Goal: Information Seeking & Learning: Learn about a topic

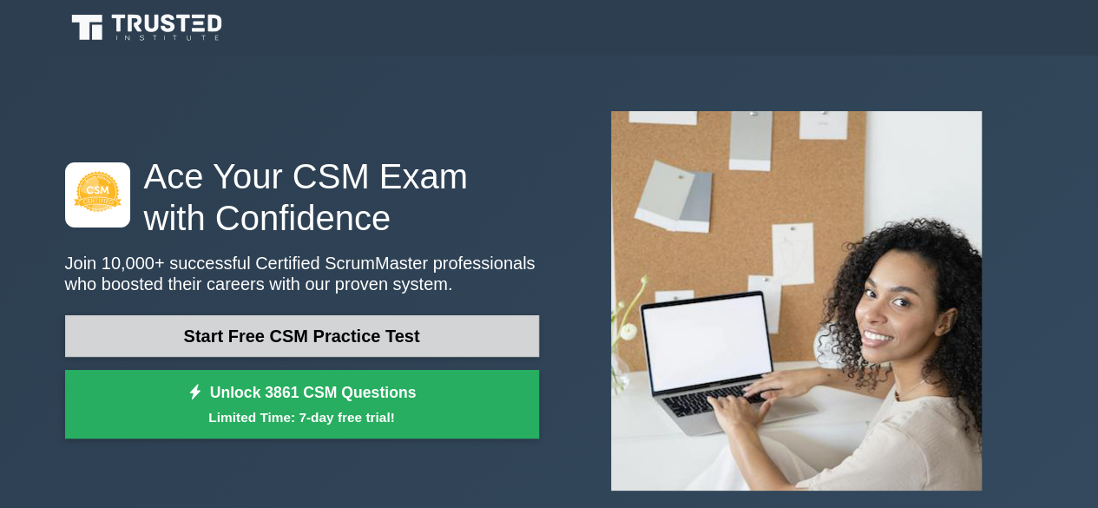
click at [399, 329] on link "Start Free CSM Practice Test" at bounding box center [302, 336] width 474 height 42
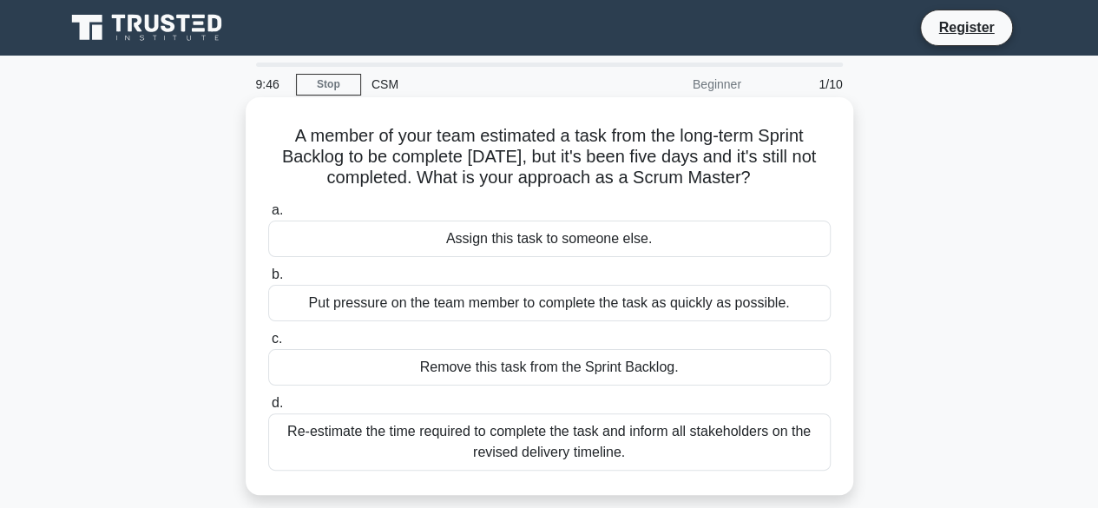
click at [672, 305] on div "Put pressure on the team member to complete the task as quickly as possible." at bounding box center [549, 303] width 563 height 36
click at [268, 280] on input "b. Put pressure on the team member to complete the task as quickly as possible." at bounding box center [268, 274] width 0 height 11
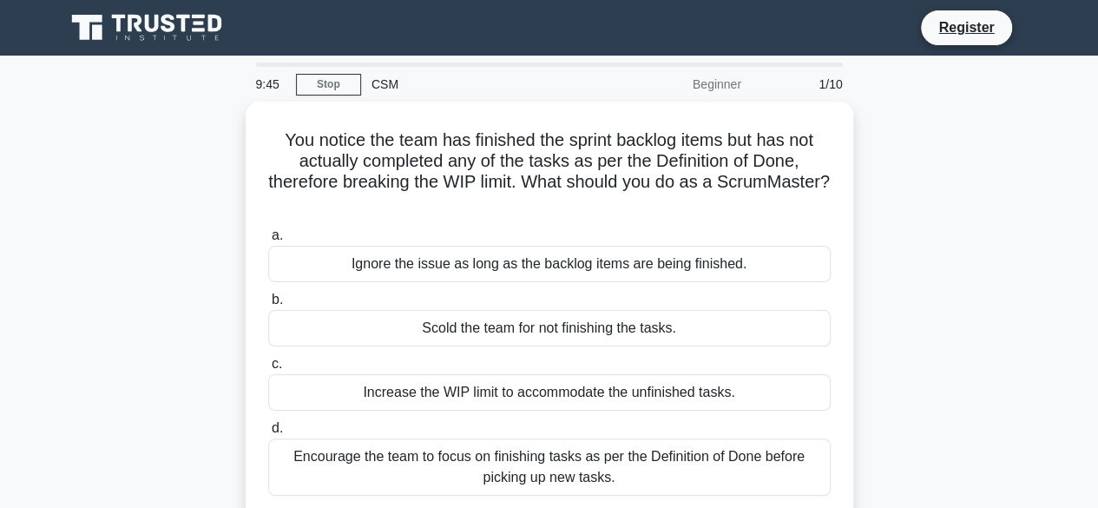
click at [672, 305] on label "b. Scold the team for not finishing the tasks." at bounding box center [549, 317] width 563 height 57
click at [268, 305] on input "b. Scold the team for not finishing the tasks." at bounding box center [268, 299] width 0 height 11
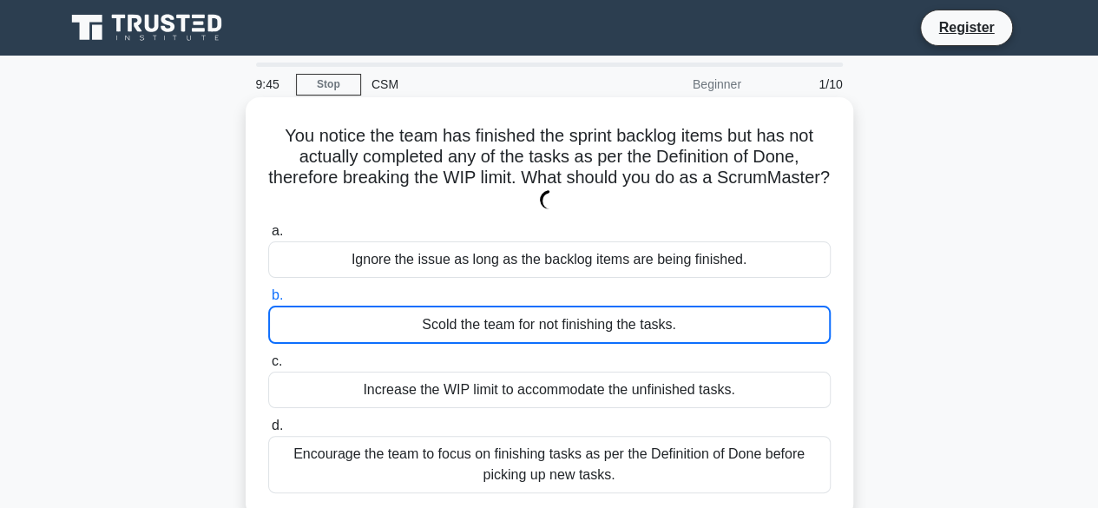
click at [672, 305] on label "b. Scold the team for not finishing the tasks." at bounding box center [549, 314] width 563 height 59
click at [268, 301] on input "b. Scold the team for not finishing the tasks." at bounding box center [268, 295] width 0 height 11
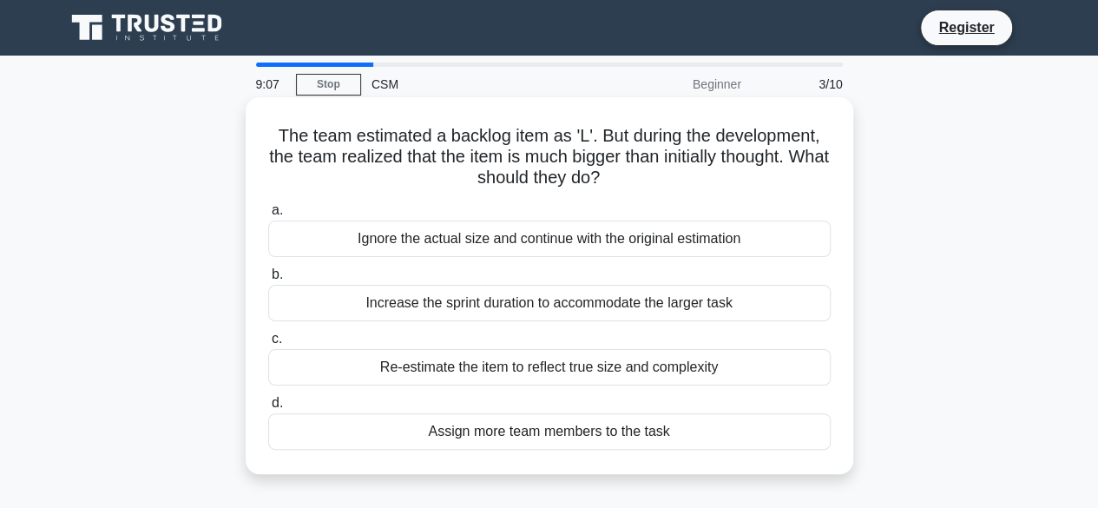
click at [577, 437] on div "Assign more team members to the task" at bounding box center [549, 431] width 563 height 36
click at [268, 409] on input "d. Assign more team members to the task" at bounding box center [268, 403] width 0 height 11
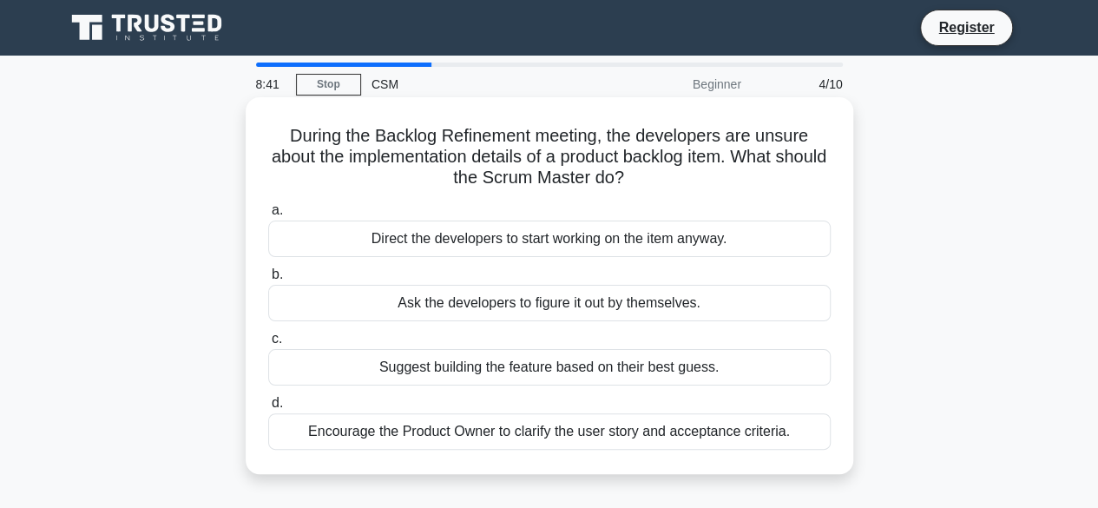
click at [521, 371] on div "Suggest building the feature based on their best guess." at bounding box center [549, 367] width 563 height 36
click at [268, 345] on input "c. Suggest building the feature based on their best guess." at bounding box center [268, 338] width 0 height 11
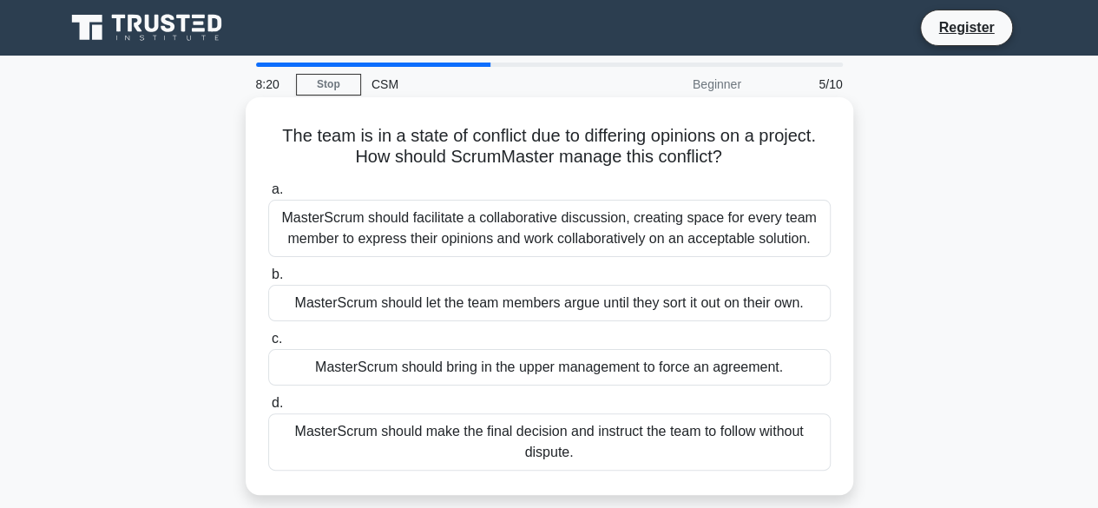
click at [600, 221] on div "MasterScrum should facilitate a collaborative discussion, creating space for ev…" at bounding box center [549, 228] width 563 height 57
click at [268, 195] on input "a. MasterScrum should facilitate a collaborative discussion, creating space for…" at bounding box center [268, 189] width 0 height 11
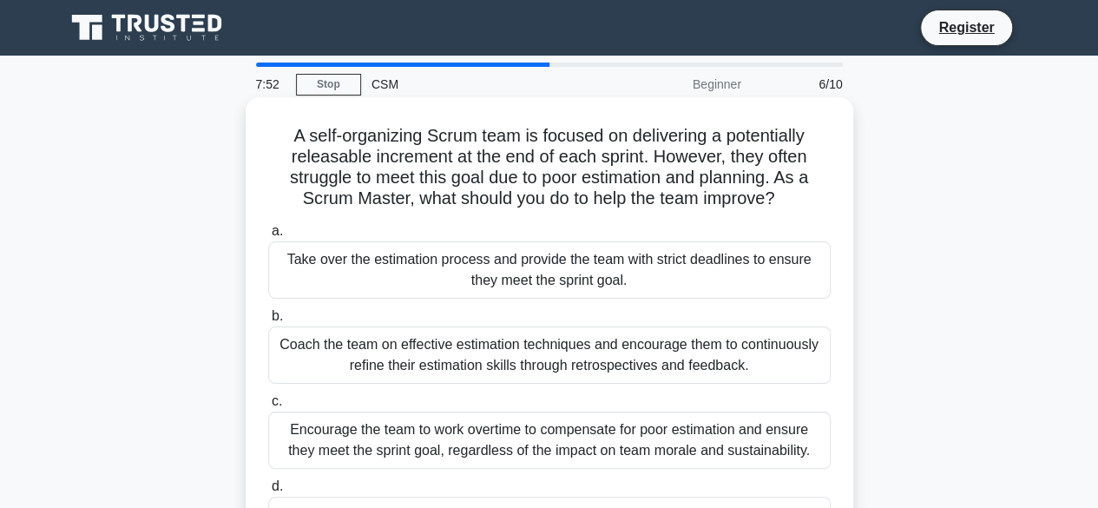
click at [582, 355] on div "Coach the team on effective estimation techniques and encourage them to continu…" at bounding box center [549, 354] width 563 height 57
click at [268, 322] on input "b. Coach the team on effective estimation techniques and encourage them to cont…" at bounding box center [268, 316] width 0 height 11
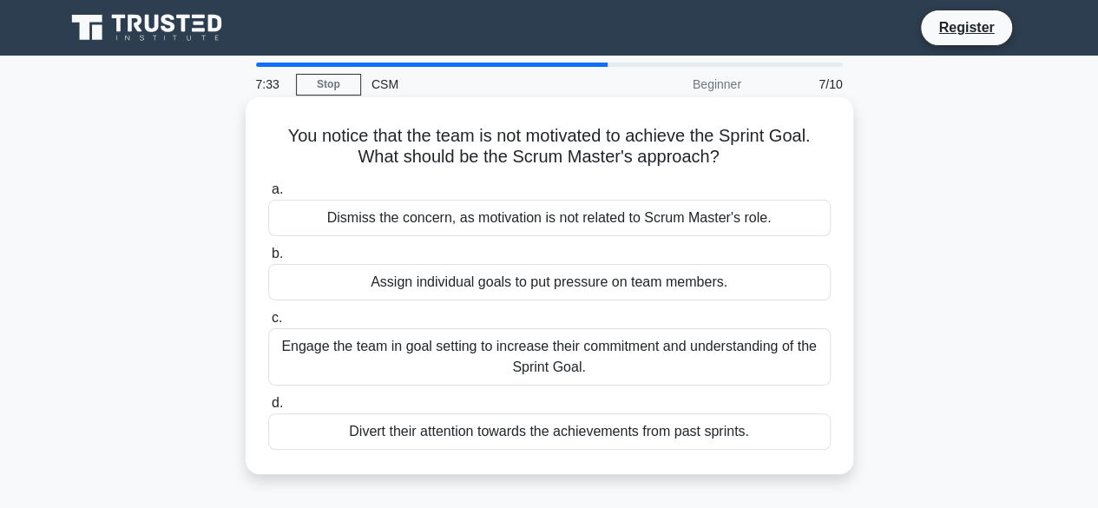
click at [622, 363] on div "Engage the team in goal setting to increase their commitment and understanding …" at bounding box center [549, 356] width 563 height 57
click at [268, 324] on input "c. Engage the team in goal setting to increase their commitment and understandi…" at bounding box center [268, 318] width 0 height 11
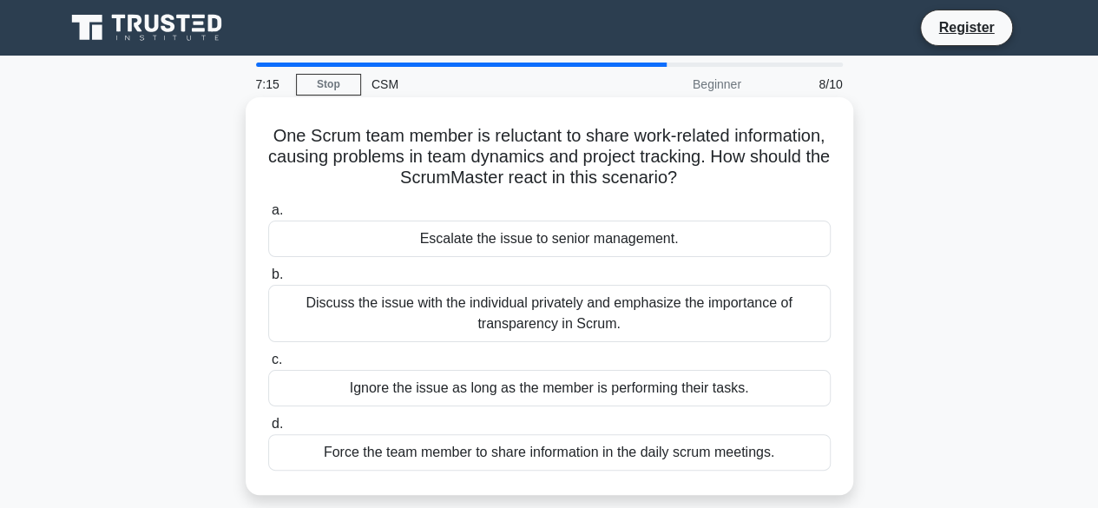
click at [603, 319] on div "Discuss the issue with the individual privately and emphasize the importance of…" at bounding box center [549, 313] width 563 height 57
click at [268, 280] on input "b. Discuss the issue with the individual privately and emphasize the importance…" at bounding box center [268, 274] width 0 height 11
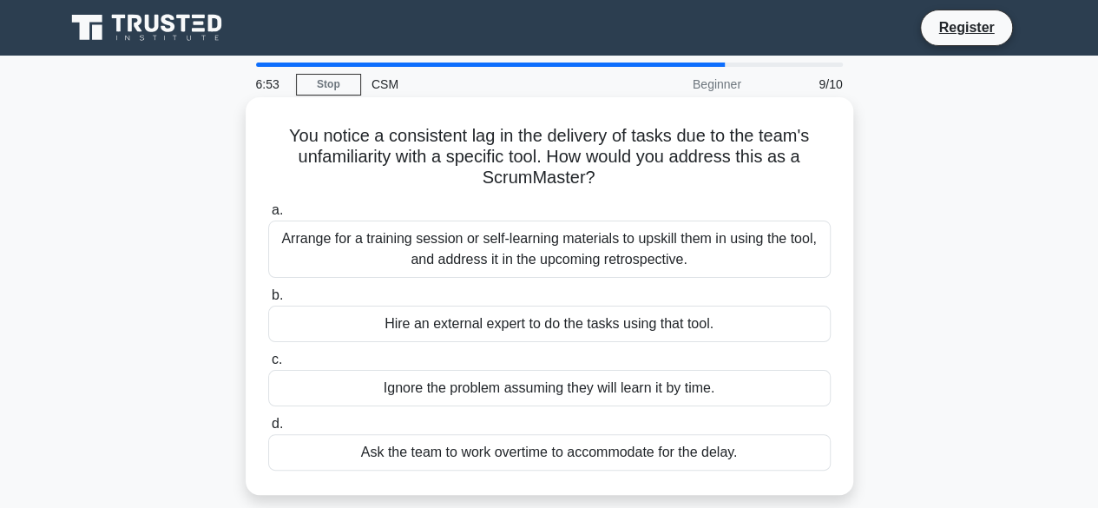
click at [716, 259] on div "Arrange for a training session or self-learning materials to upskill them in us…" at bounding box center [549, 249] width 563 height 57
click at [268, 216] on input "a. Arrange for a training session or self-learning materials to upskill them in…" at bounding box center [268, 210] width 0 height 11
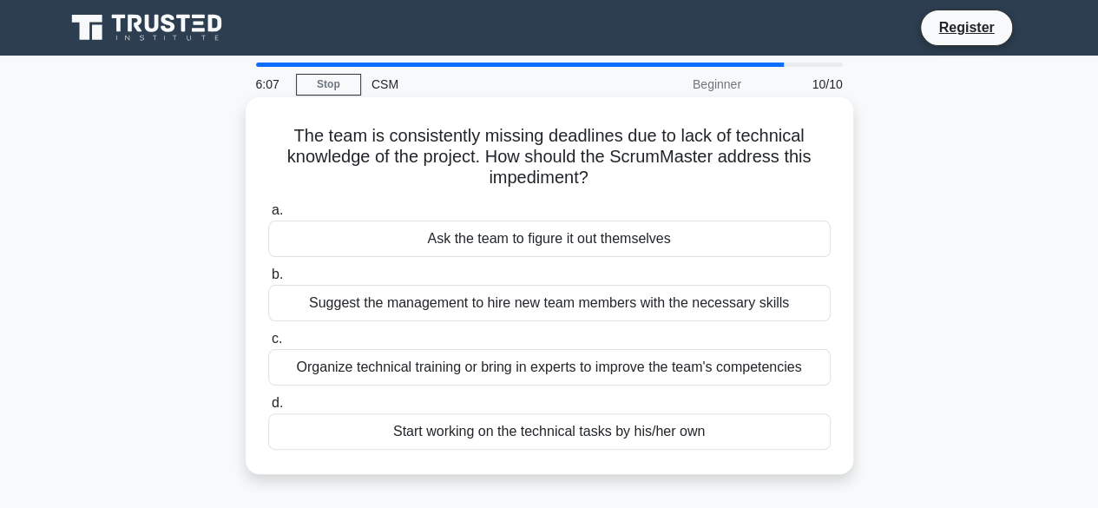
click at [626, 362] on div "Organize technical training or bring in experts to improve the team's competenc…" at bounding box center [549, 367] width 563 height 36
click at [268, 345] on input "c. Organize technical training or bring in experts to improve the team's compet…" at bounding box center [268, 338] width 0 height 11
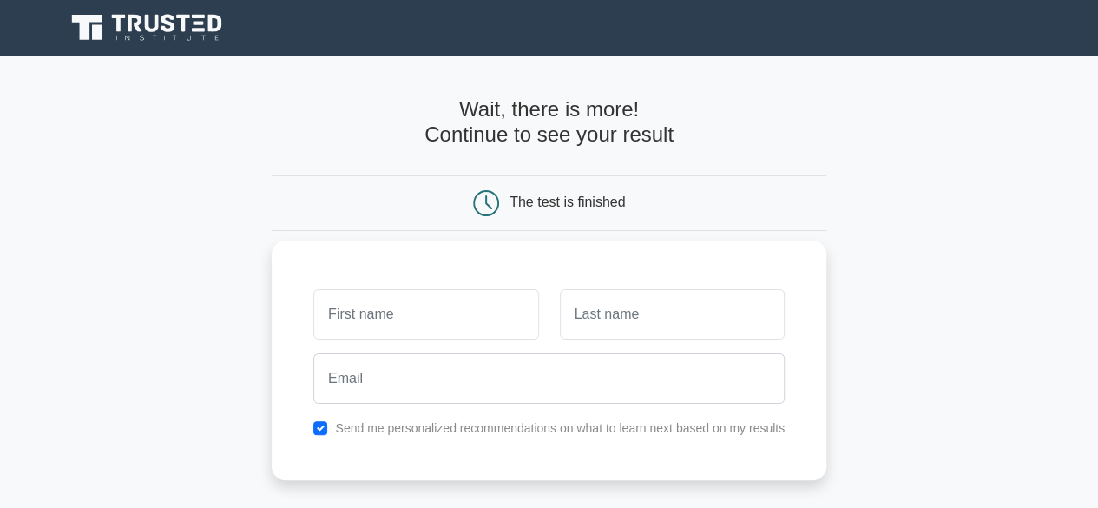
type input "t"
type input "TRACY"
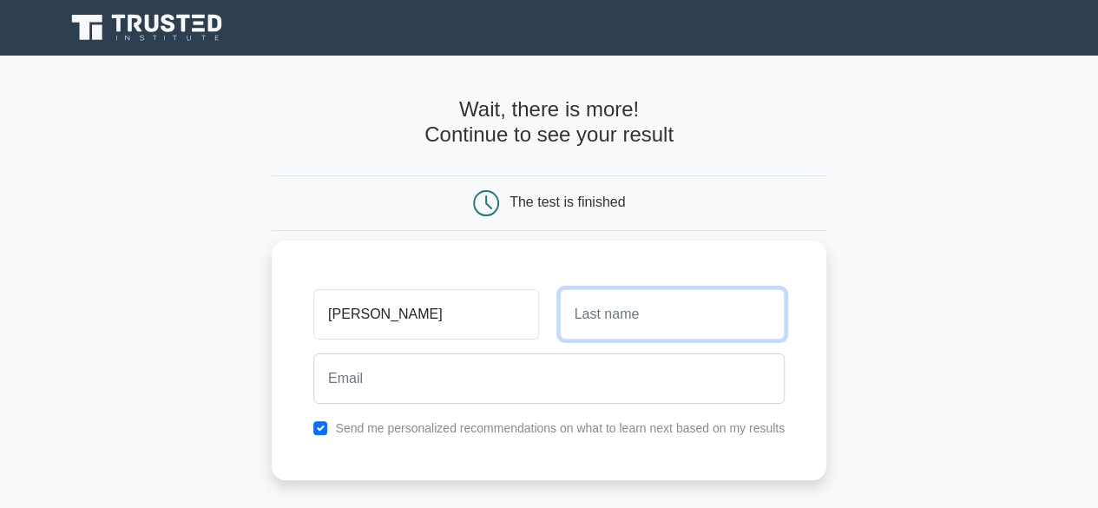
click at [580, 319] on input "text" at bounding box center [672, 314] width 225 height 50
type input "LANGAT"
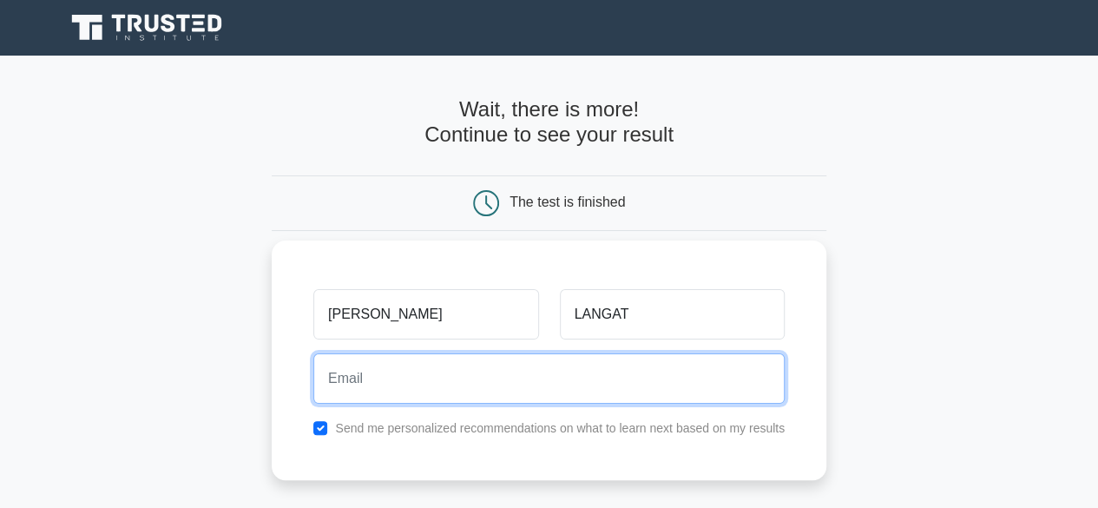
click at [349, 381] on input "email" at bounding box center [548, 378] width 471 height 50
type input "kiptooaustin73@gmail.com"
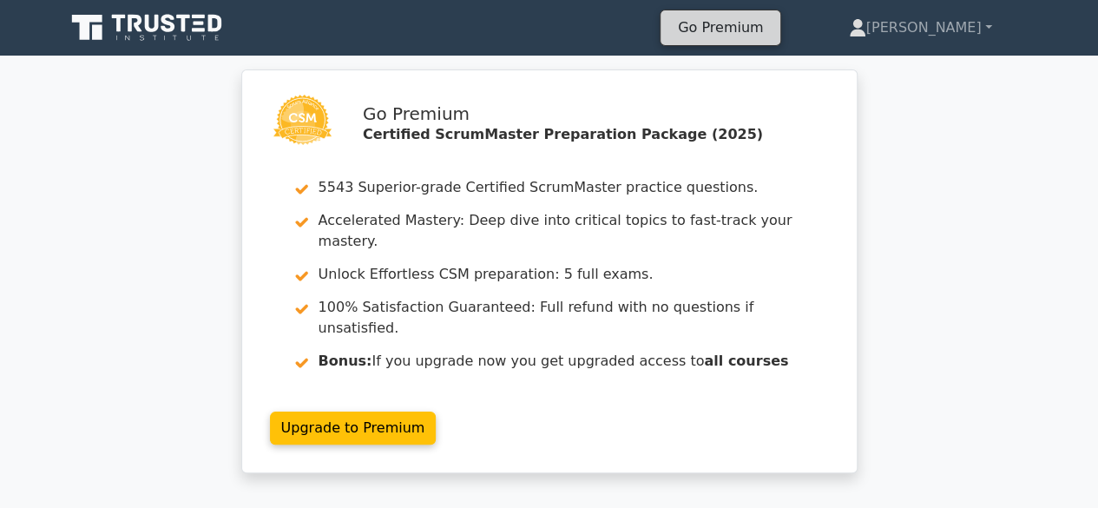
click at [774, 31] on link "Go Premium" at bounding box center [721, 27] width 106 height 23
